Goal: Task Accomplishment & Management: Manage account settings

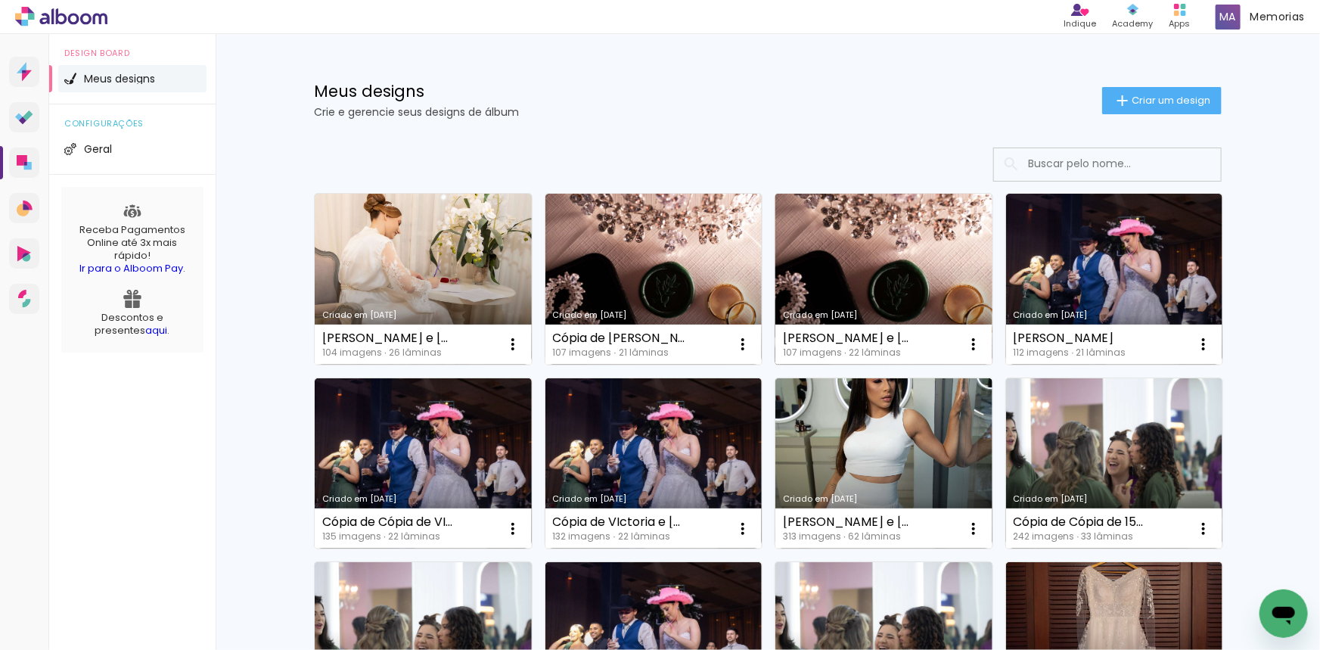
click at [914, 264] on link "Criado em [DATE]" at bounding box center [883, 279] width 217 height 171
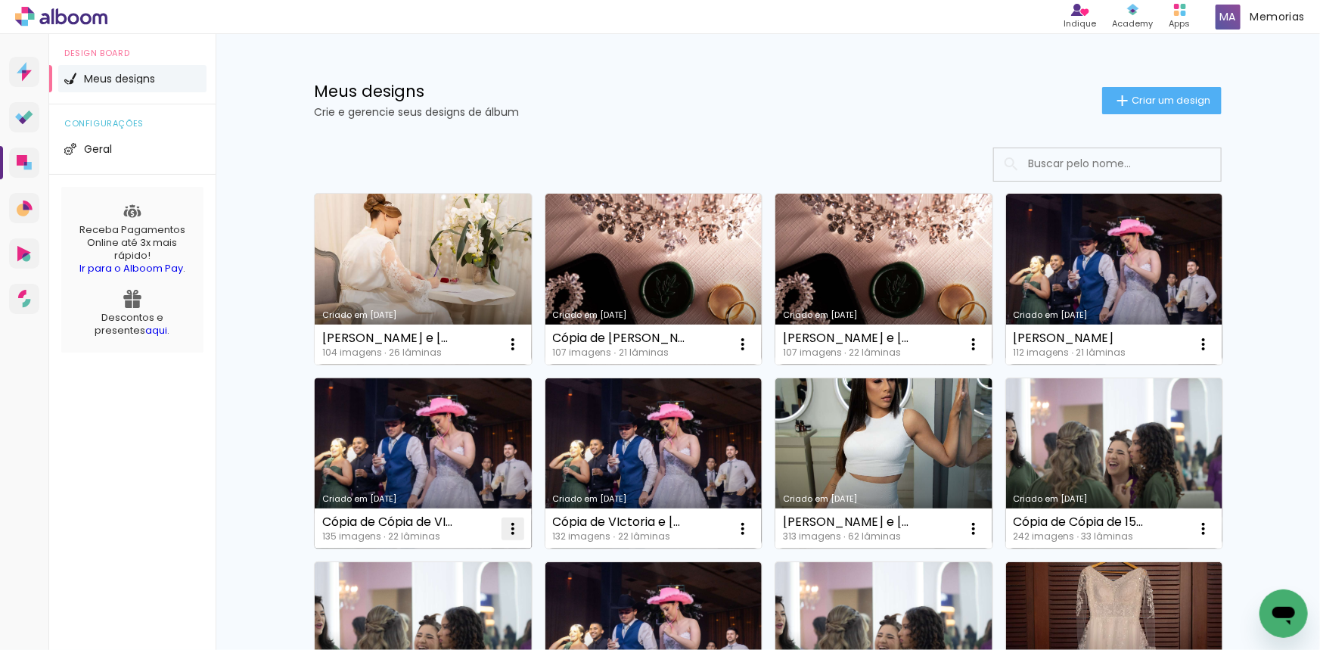
click at [514, 526] on iron-icon at bounding box center [513, 529] width 18 height 18
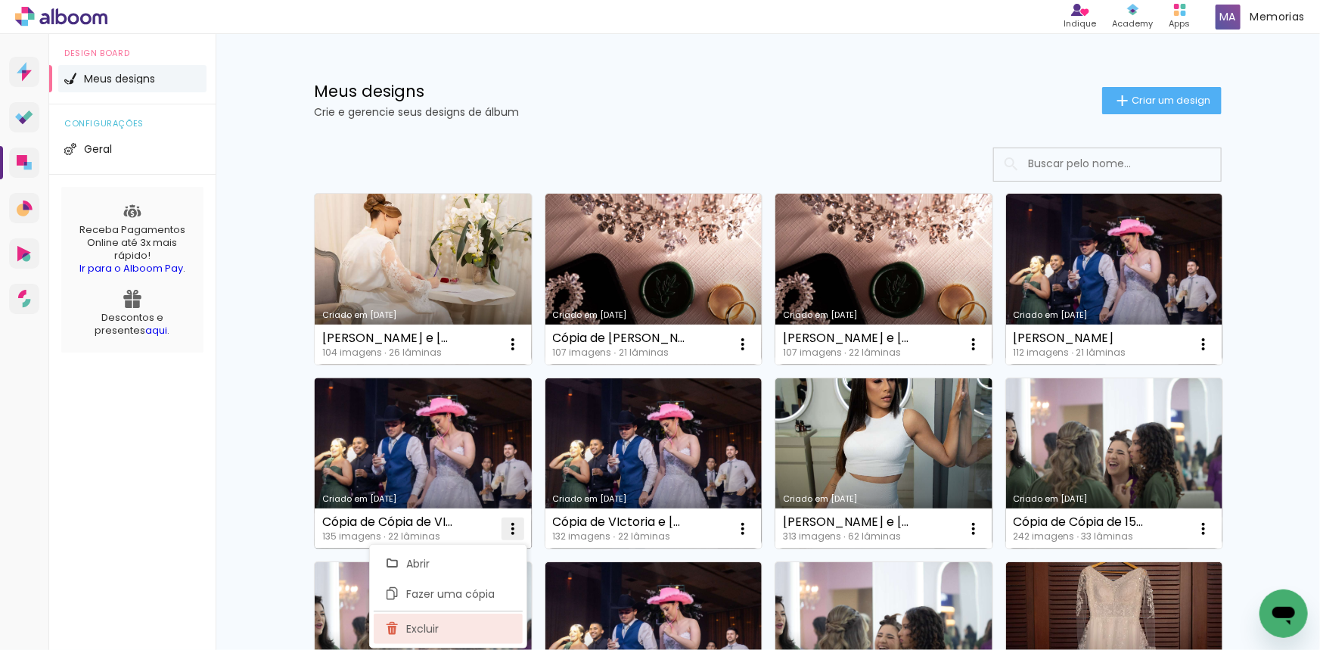
click at [455, 634] on paper-item "Excluir" at bounding box center [448, 628] width 149 height 30
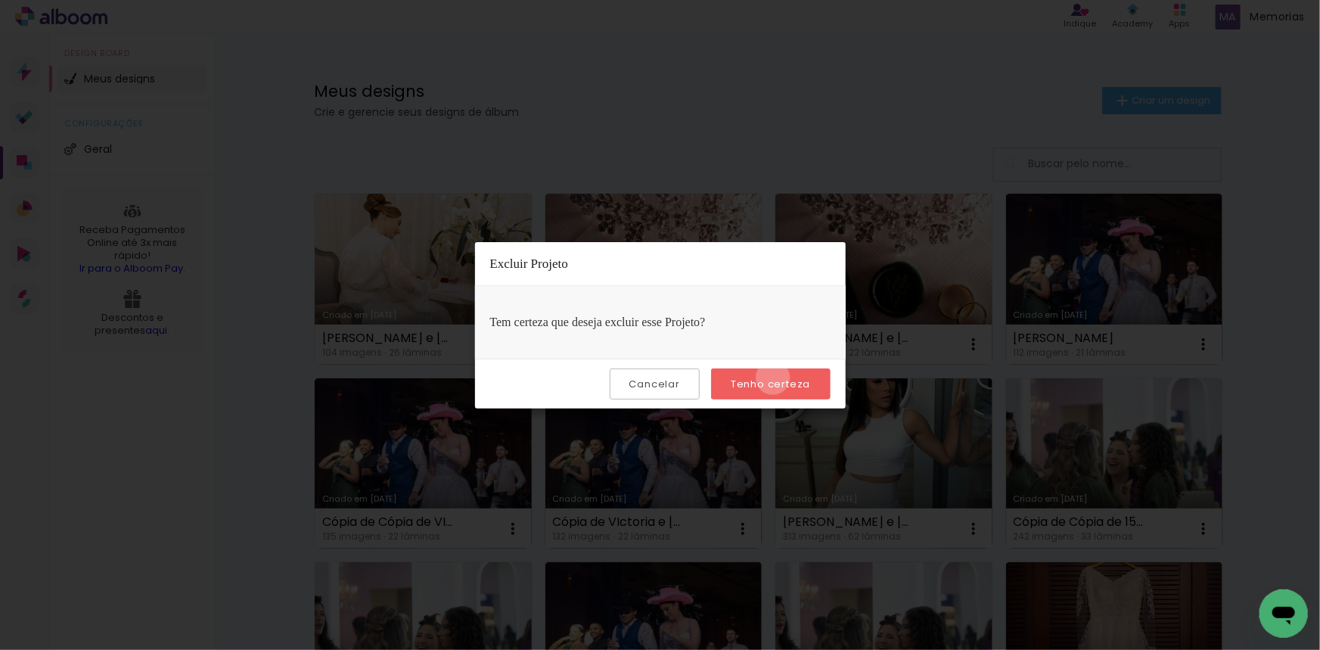
click at [0, 0] on slot "Tenho certeza" at bounding box center [0, 0] width 0 height 0
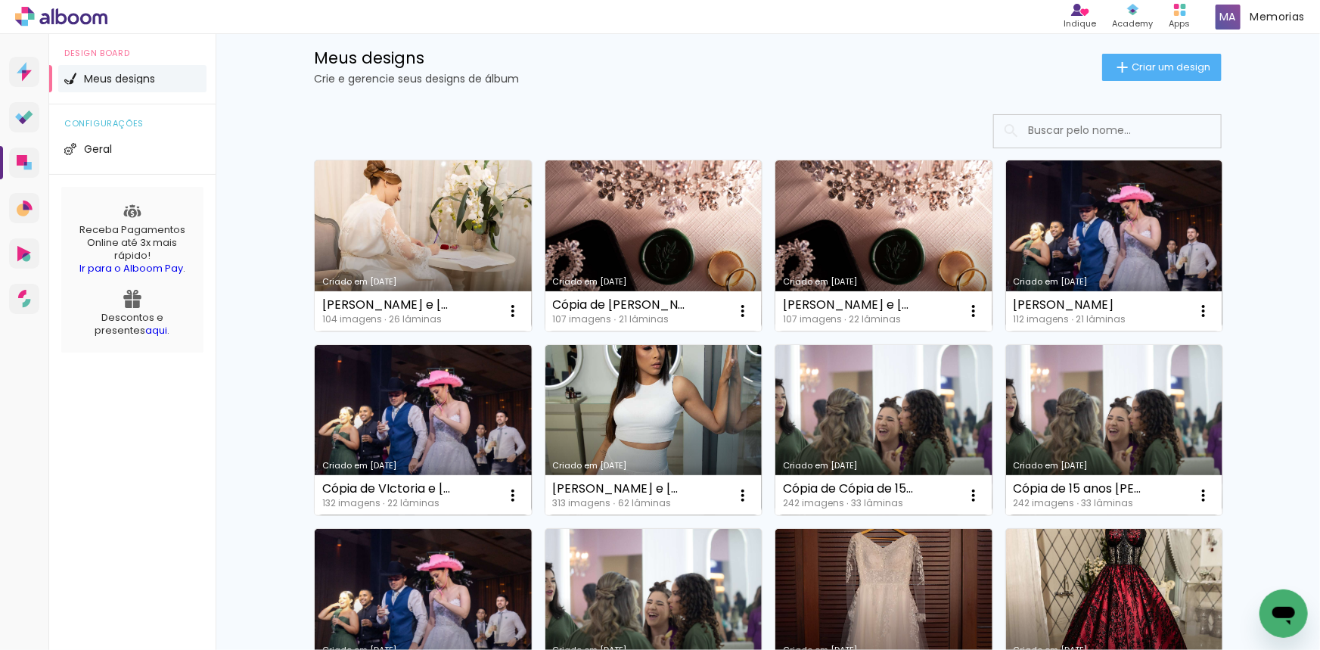
scroll to position [32, 0]
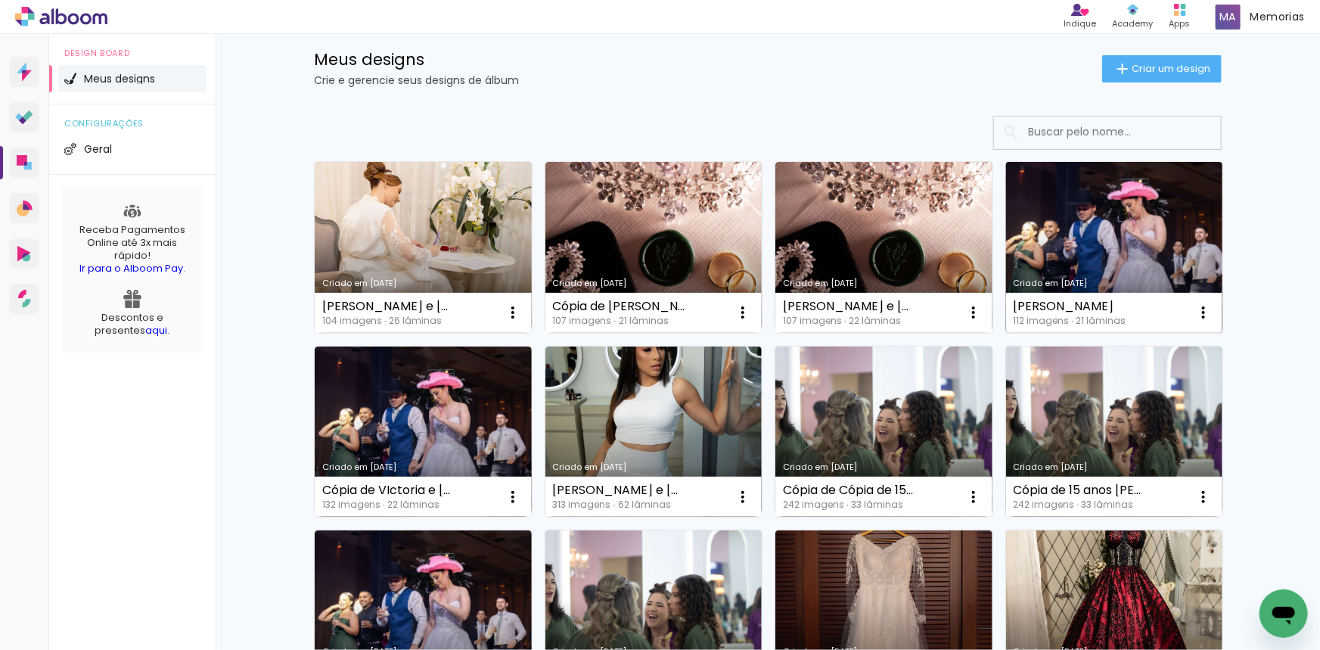
click at [1133, 241] on link "Criado em [DATE]" at bounding box center [1114, 247] width 217 height 171
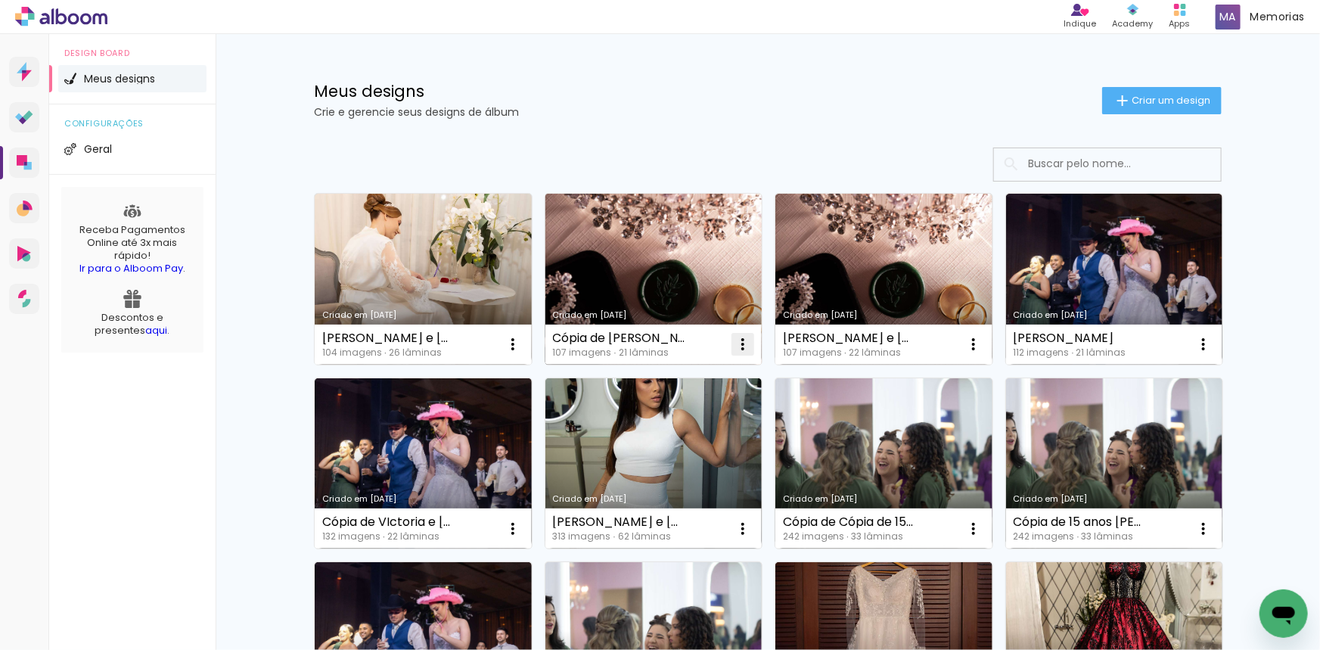
click at [738, 343] on iron-icon at bounding box center [743, 344] width 18 height 18
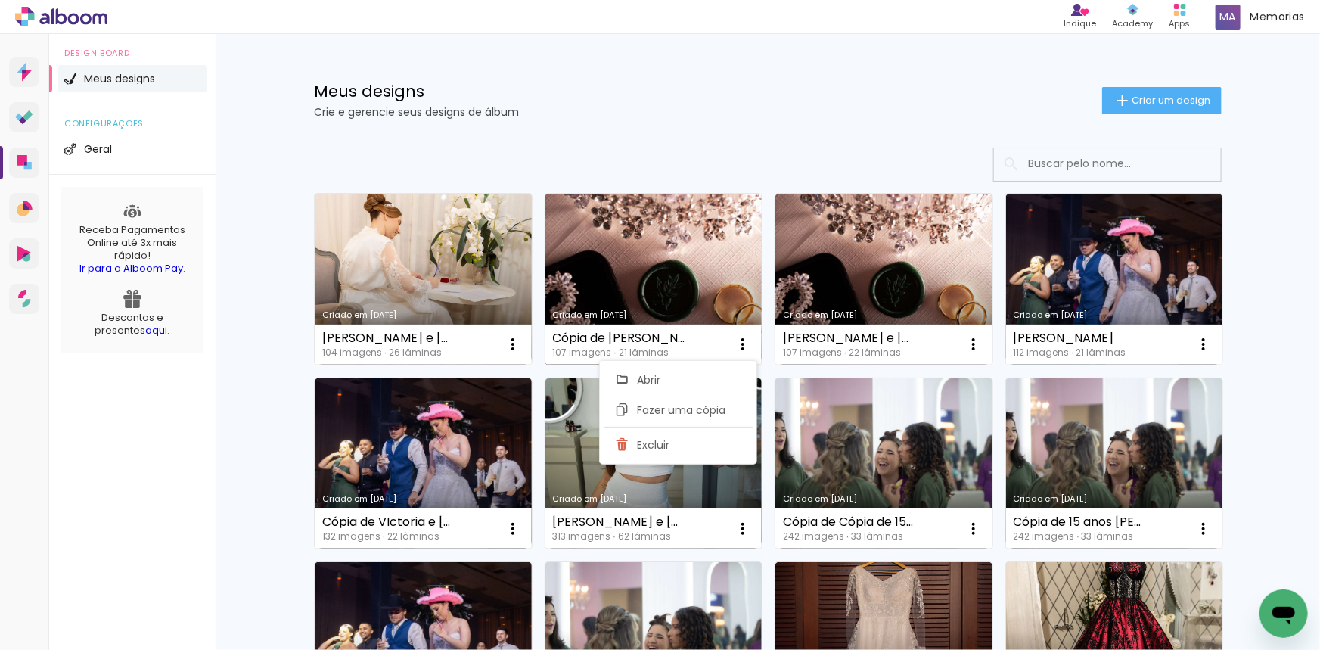
click at [703, 259] on link "Criado em [DATE]" at bounding box center [653, 279] width 217 height 171
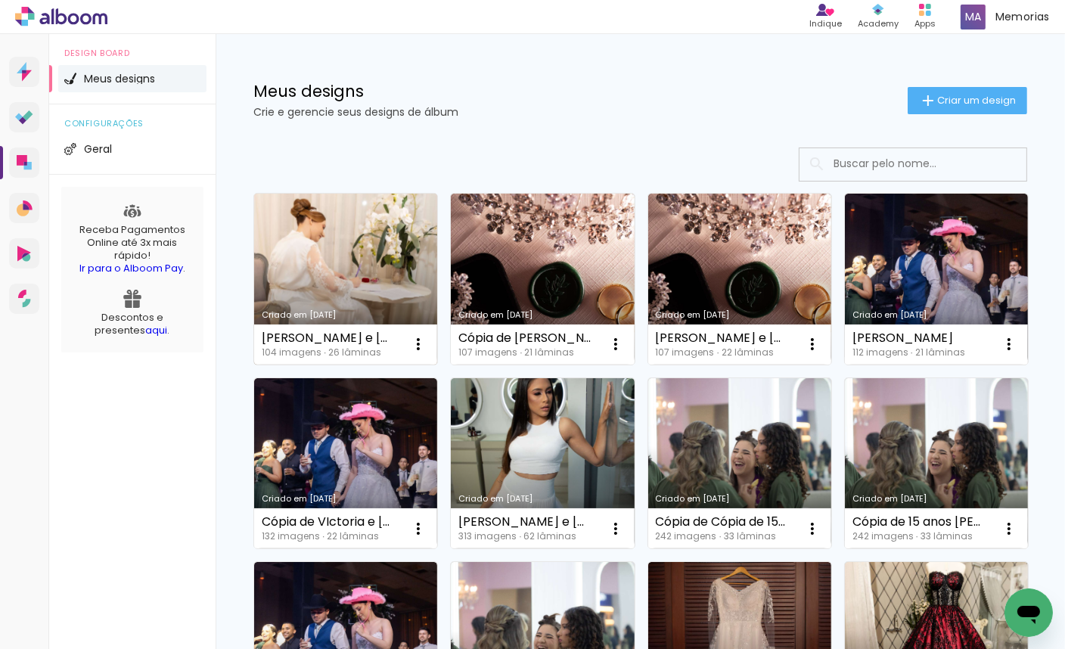
click at [341, 256] on link "Criado em [DATE]" at bounding box center [345, 279] width 183 height 171
